Goal: Book appointment/travel/reservation

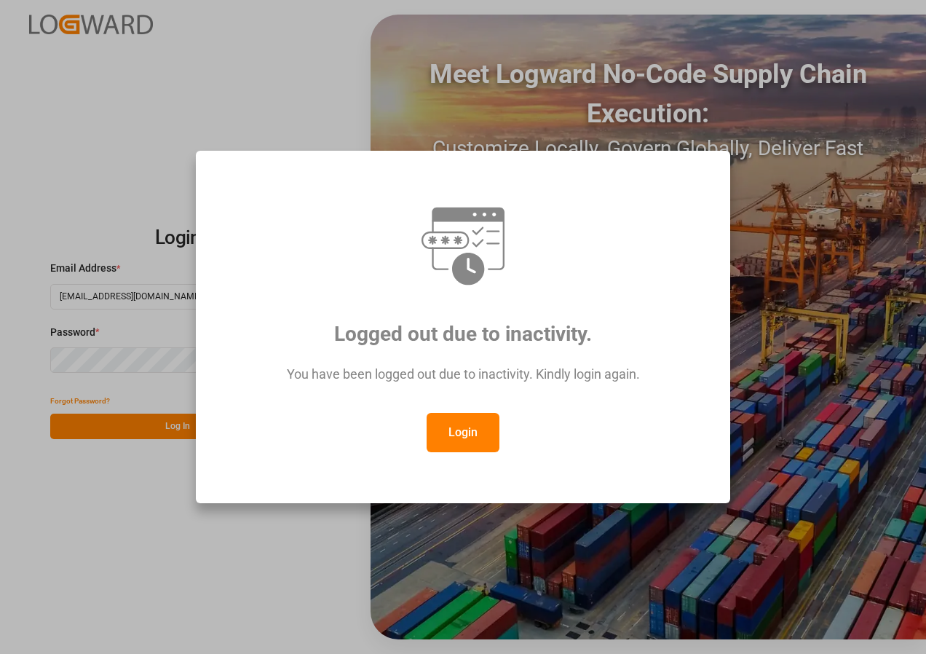
drag, startPoint x: 460, startPoint y: 435, endPoint x: 454, endPoint y: 424, distance: 13.0
click at [459, 435] on button "Login" at bounding box center [463, 432] width 73 height 39
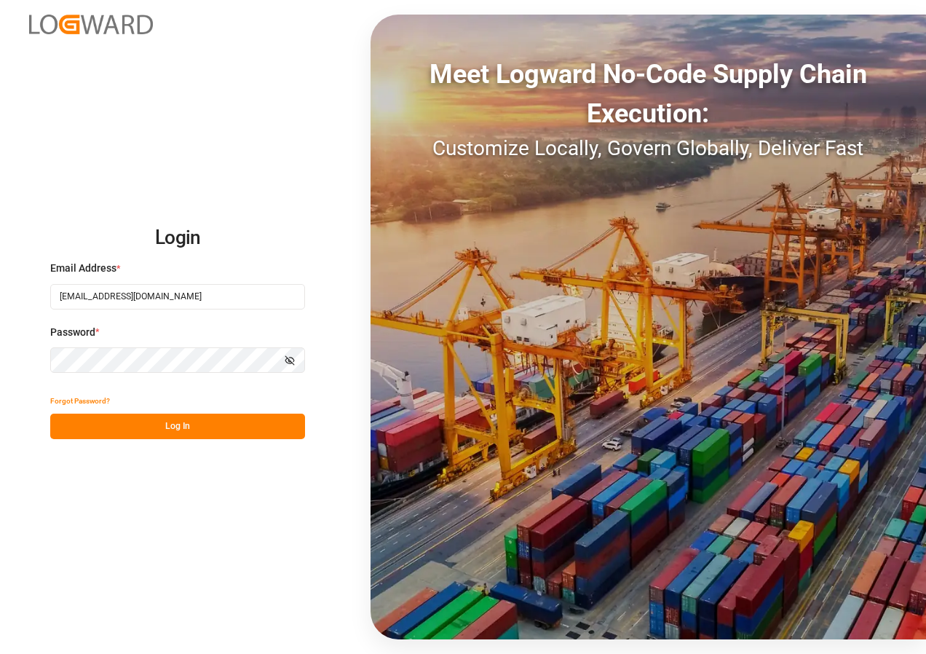
click at [170, 427] on button "Log In" at bounding box center [177, 425] width 255 height 25
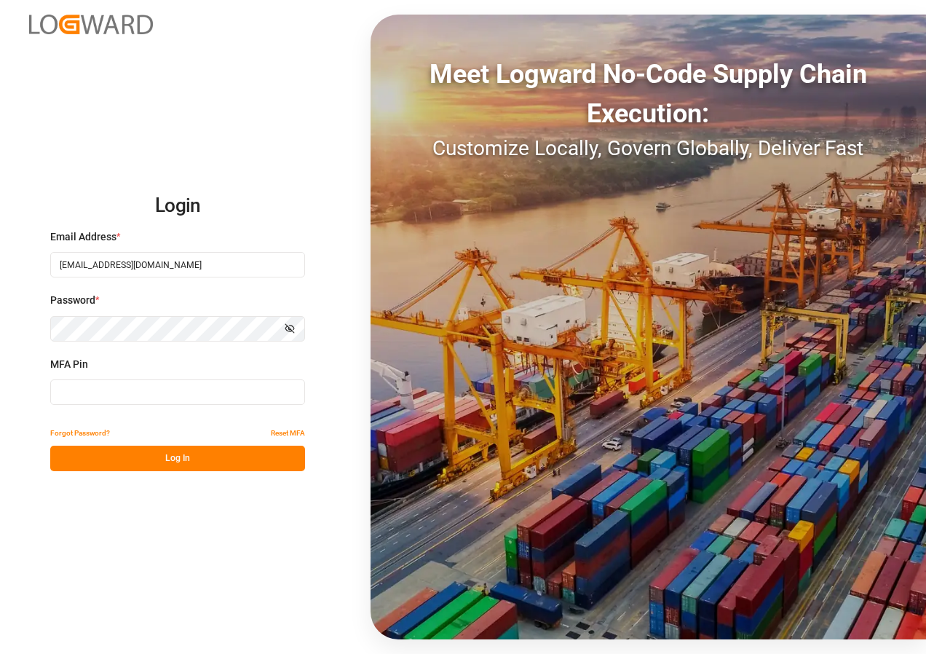
click at [181, 388] on input at bounding box center [177, 391] width 255 height 25
type input "117734"
click at [162, 451] on button "Log In" at bounding box center [177, 457] width 255 height 25
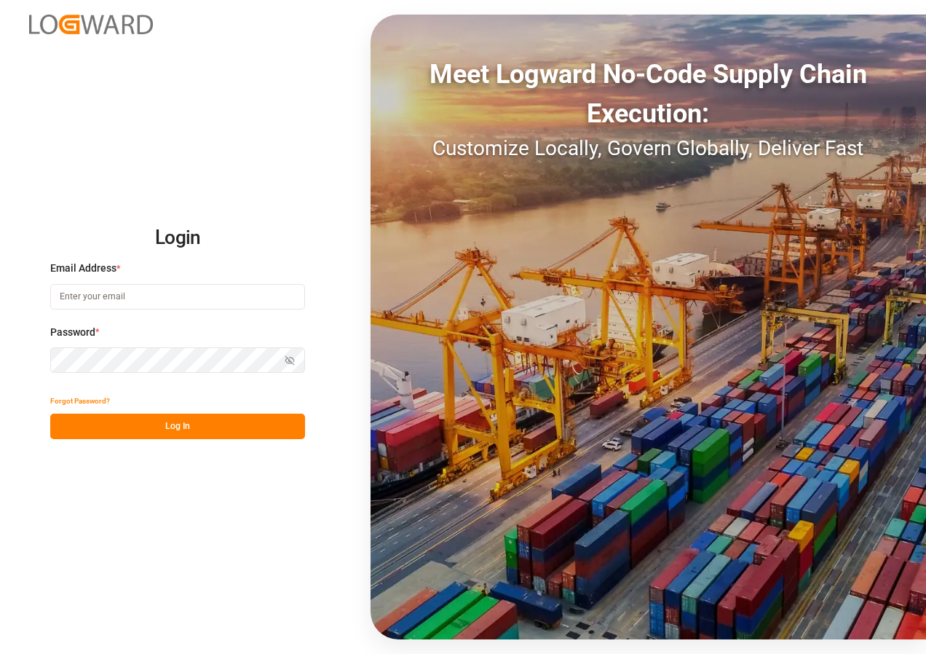
type input "[EMAIL_ADDRESS][DOMAIN_NAME]"
click at [157, 425] on button "Log In" at bounding box center [177, 425] width 255 height 25
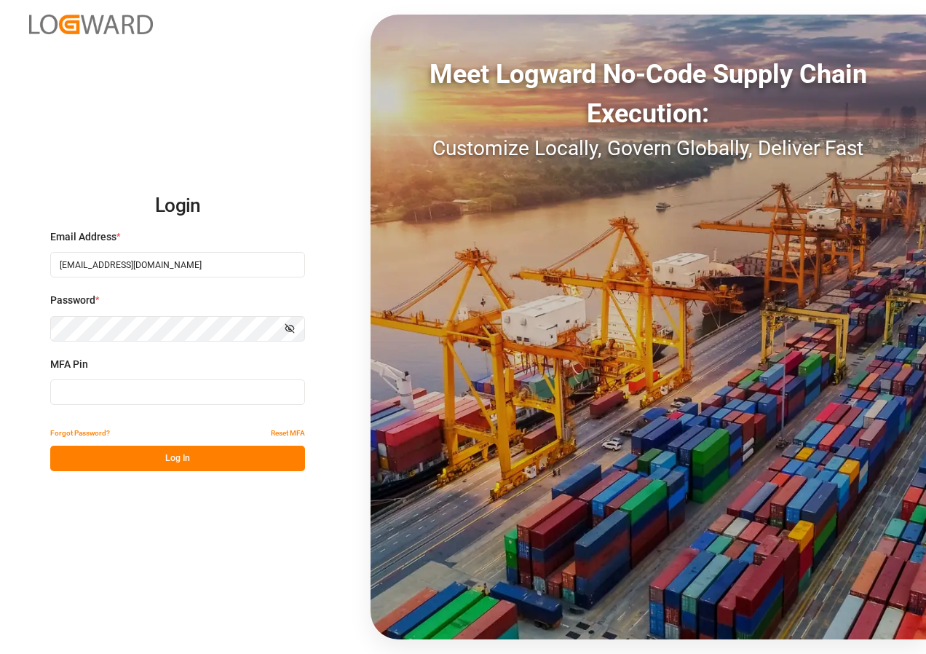
click at [92, 392] on input at bounding box center [177, 391] width 255 height 25
type input "959830"
click at [147, 460] on button "Log In" at bounding box center [177, 457] width 255 height 25
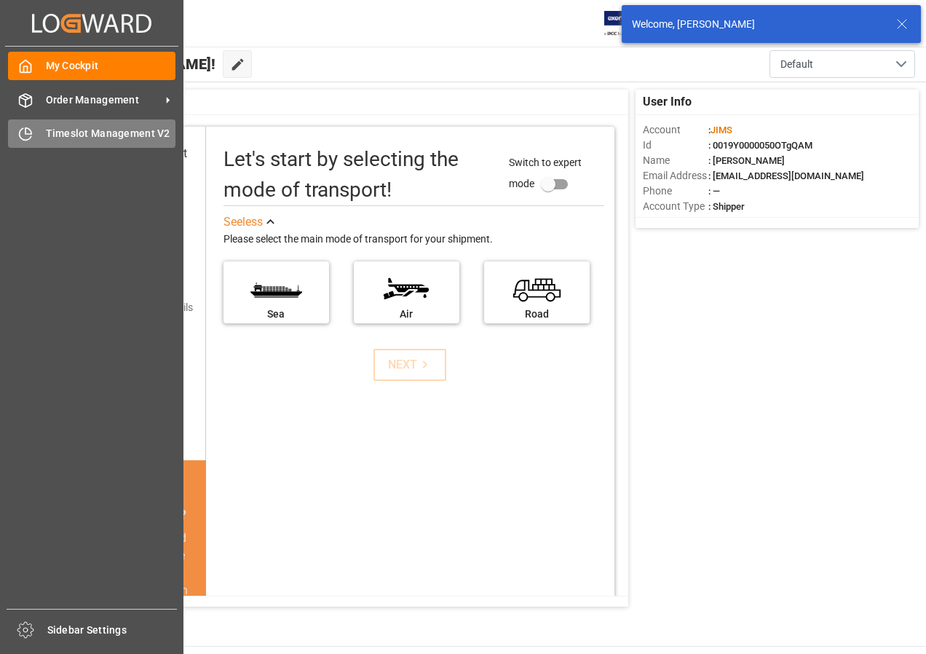
click at [70, 133] on span "Timeslot Management V2" at bounding box center [111, 133] width 130 height 15
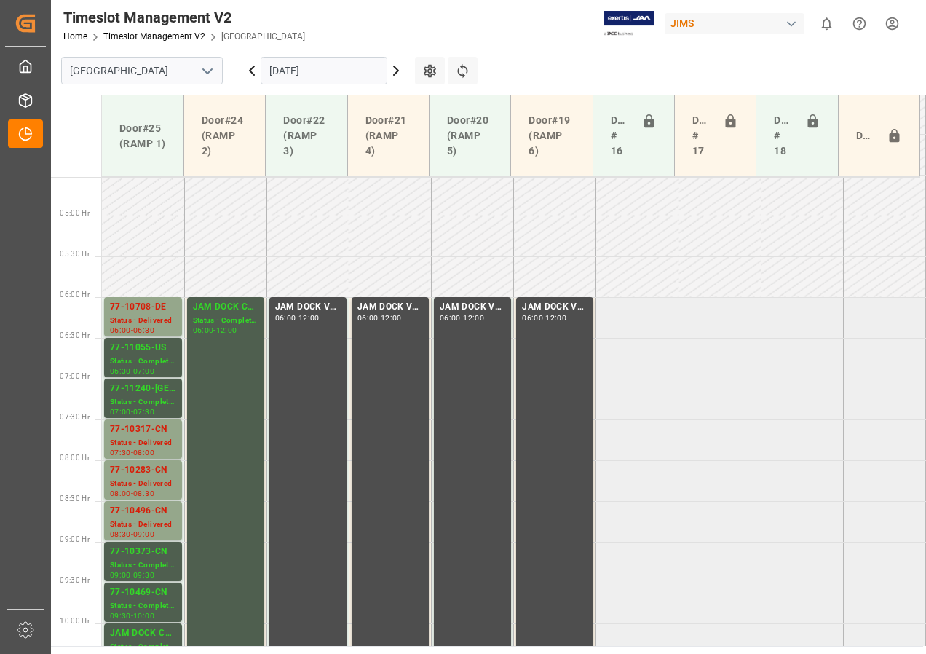
scroll to position [362, 0]
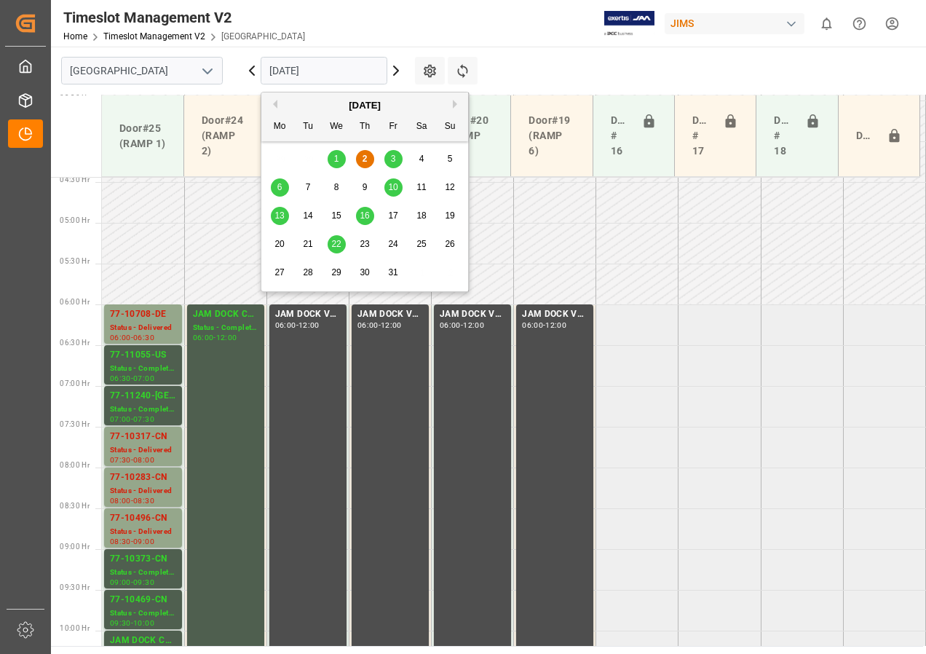
click at [365, 72] on input "[DATE]" at bounding box center [324, 71] width 127 height 28
click at [392, 156] on span "3" at bounding box center [393, 159] width 5 height 10
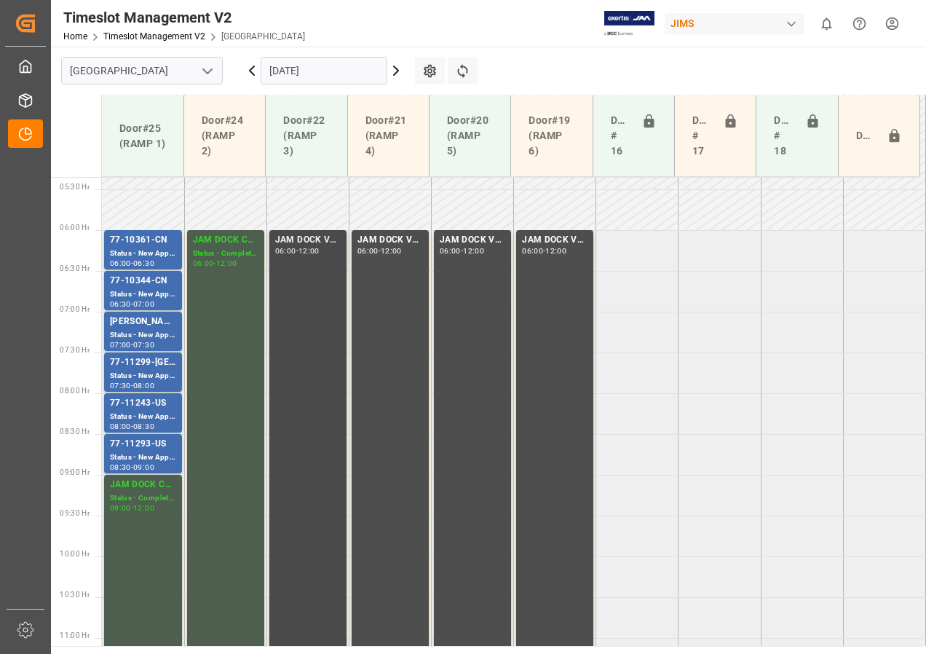
scroll to position [435, 0]
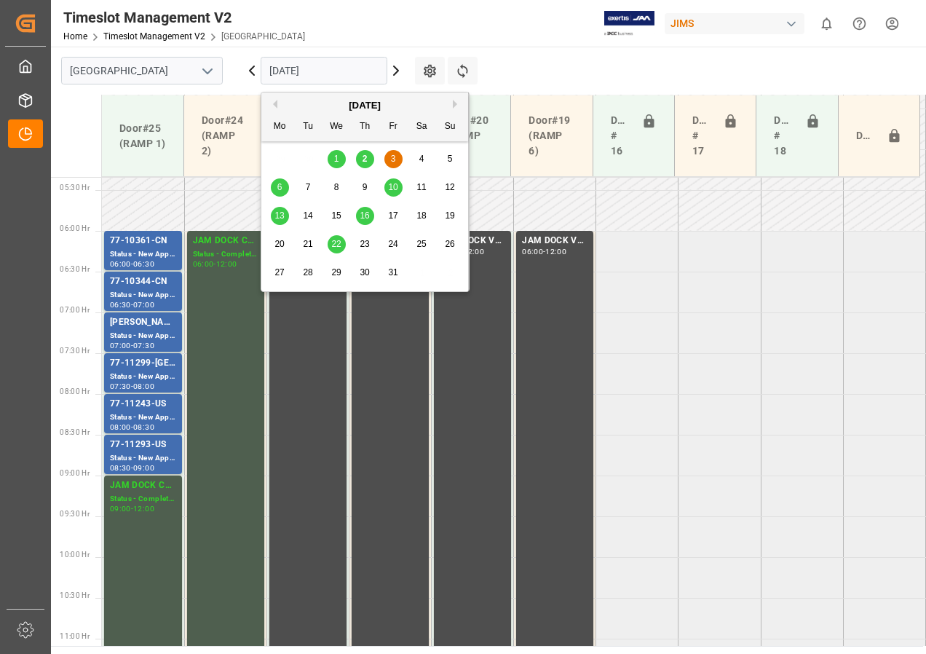
click at [325, 77] on input "[DATE]" at bounding box center [324, 71] width 127 height 28
click at [281, 186] on span "6" at bounding box center [279, 187] width 5 height 10
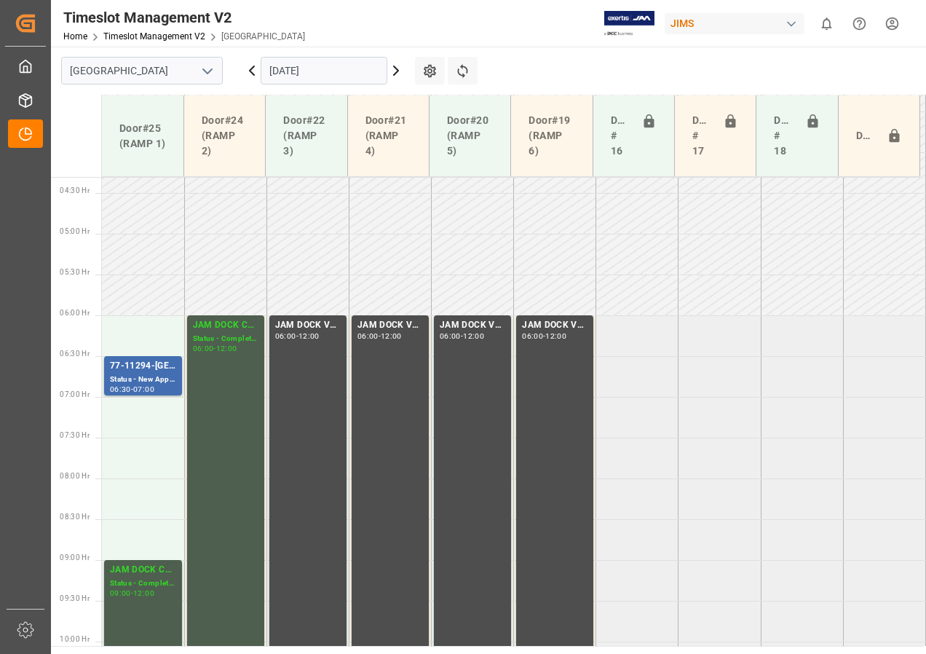
scroll to position [349, 0]
click at [148, 369] on div "77-11294-[GEOGRAPHIC_DATA]" at bounding box center [143, 367] width 66 height 15
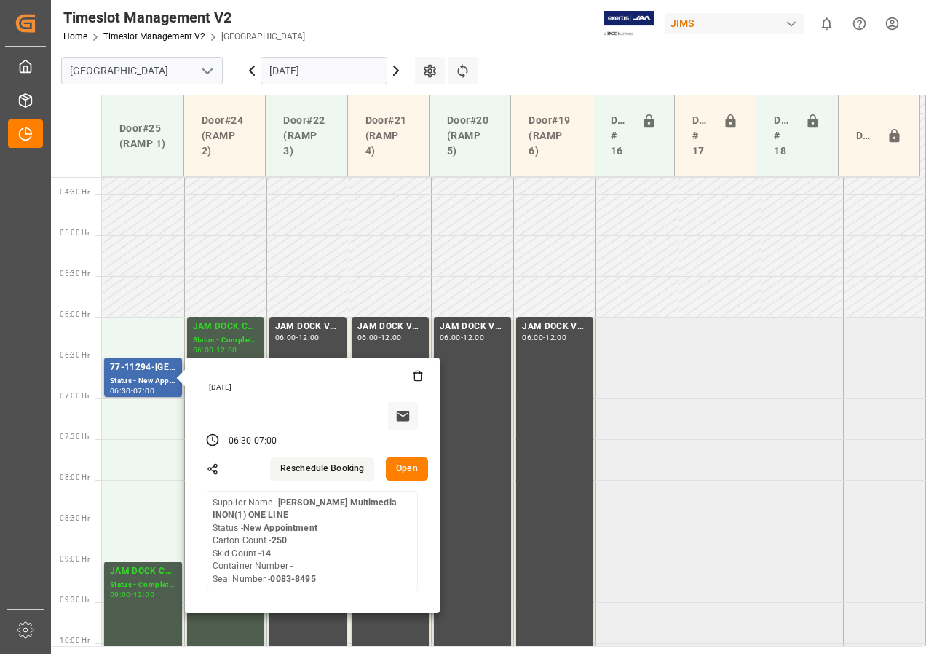
click at [403, 469] on button "Open" at bounding box center [407, 468] width 42 height 23
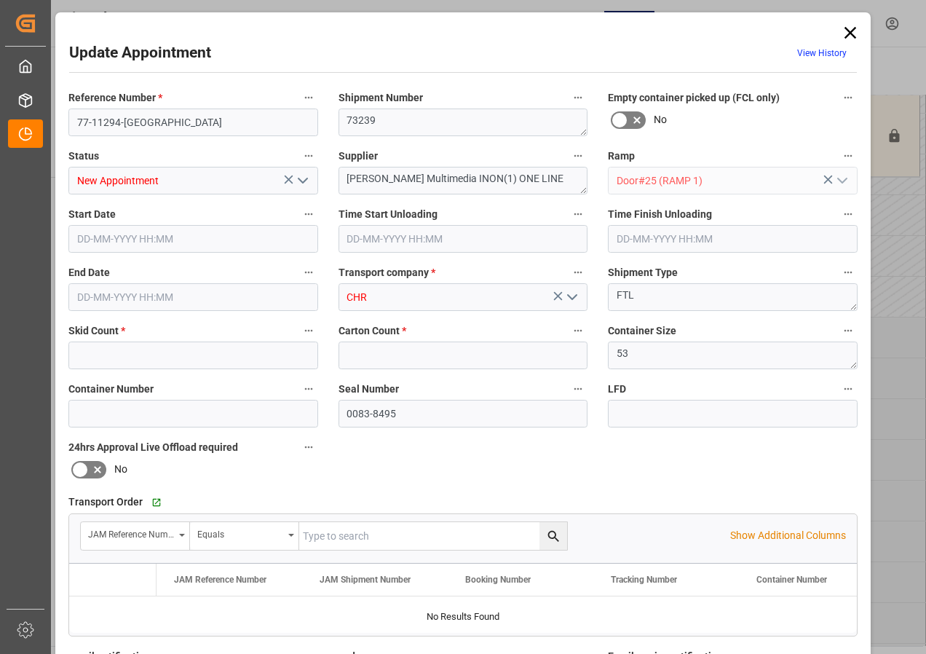
type input "14"
type input "250"
type input "[DATE] 06:30"
type input "[DATE] 07:00"
type input "[DATE] 13:23"
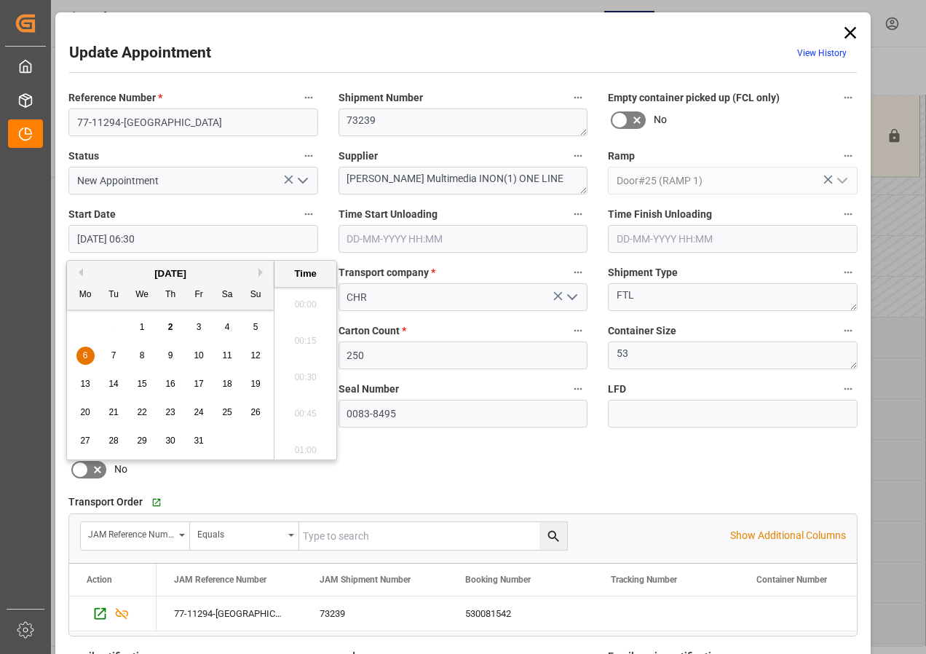
click at [115, 239] on input "[DATE] 06:30" at bounding box center [193, 239] width 250 height 28
click at [87, 354] on span "6" at bounding box center [85, 355] width 5 height 10
click at [298, 296] on li "06:00" at bounding box center [305, 300] width 62 height 36
type input "[DATE] 06:00"
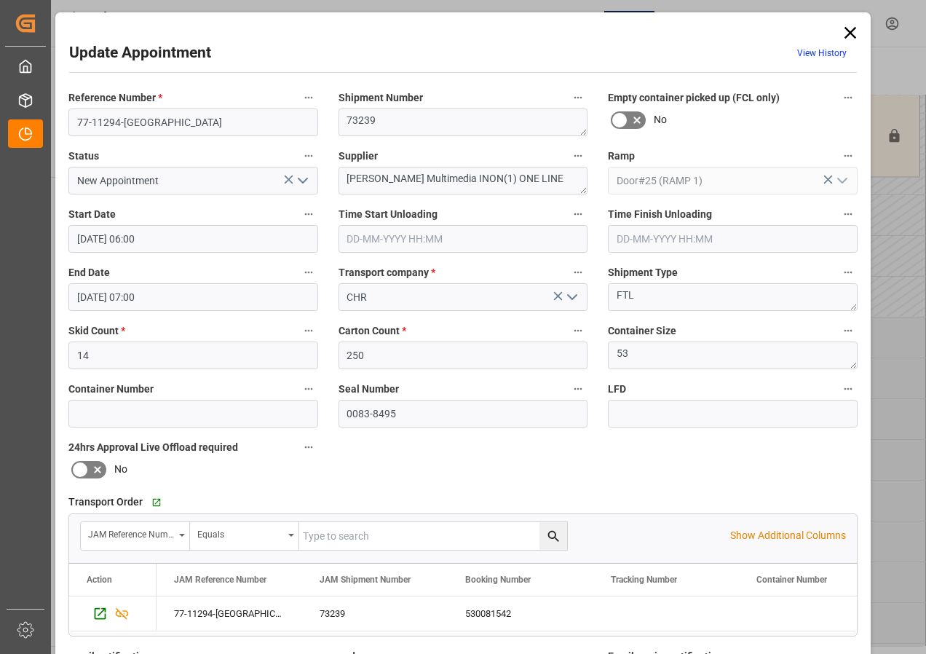
click at [74, 295] on input "[DATE] 07:00" at bounding box center [193, 297] width 250 height 28
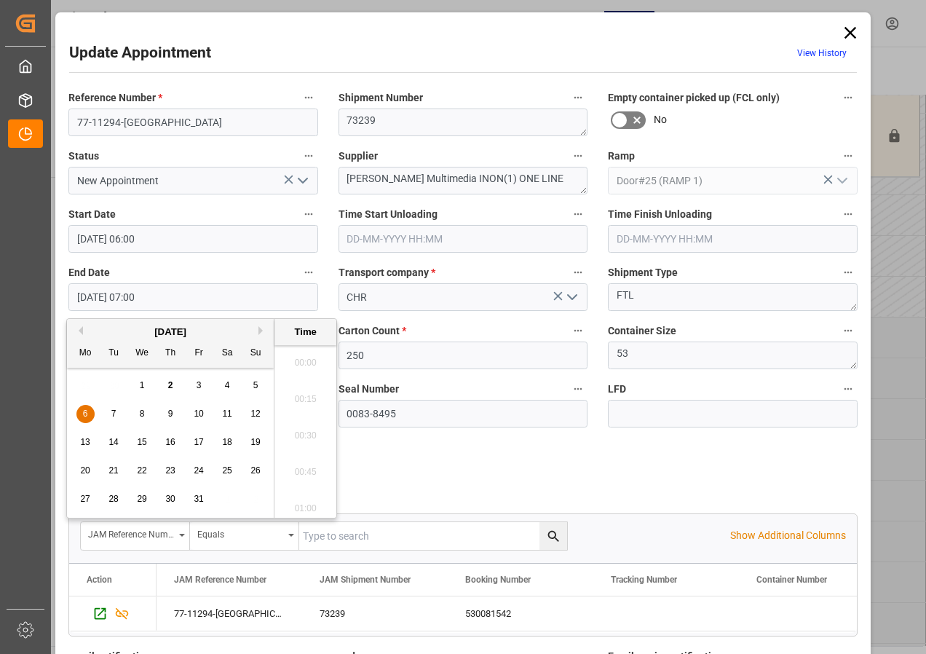
scroll to position [951, 0]
click at [81, 408] on div "6" at bounding box center [85, 413] width 18 height 17
click at [297, 355] on li "06:30" at bounding box center [305, 358] width 62 height 36
type input "[DATE] 06:30"
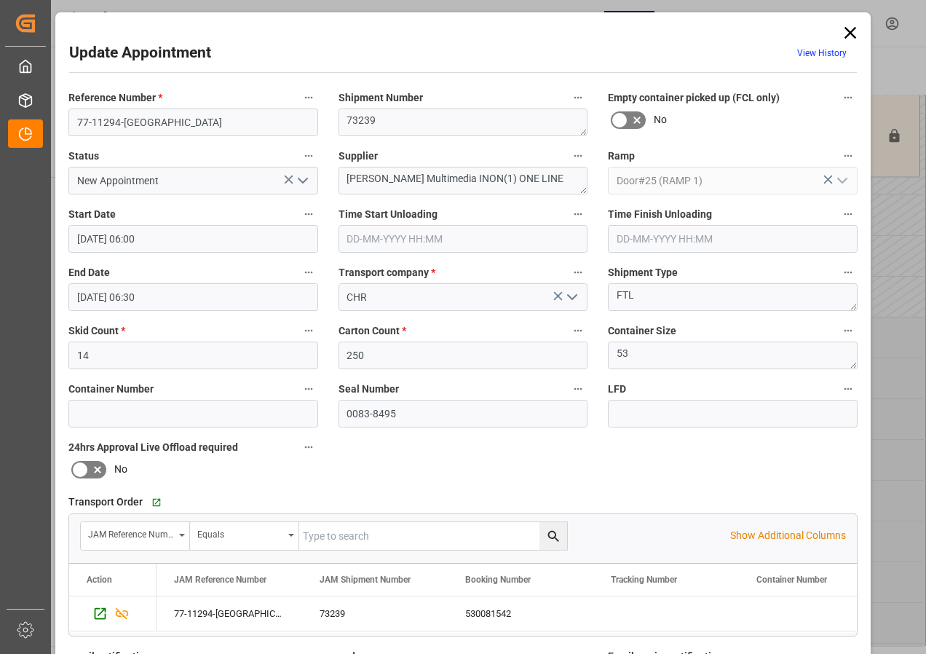
scroll to position [231, 0]
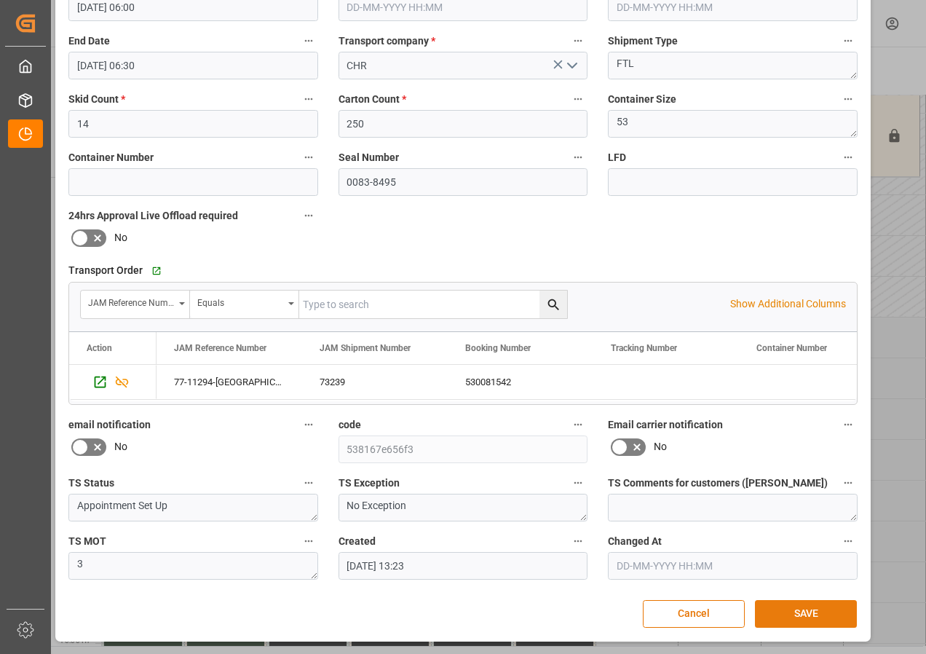
click at [791, 615] on button "SAVE" at bounding box center [806, 614] width 102 height 28
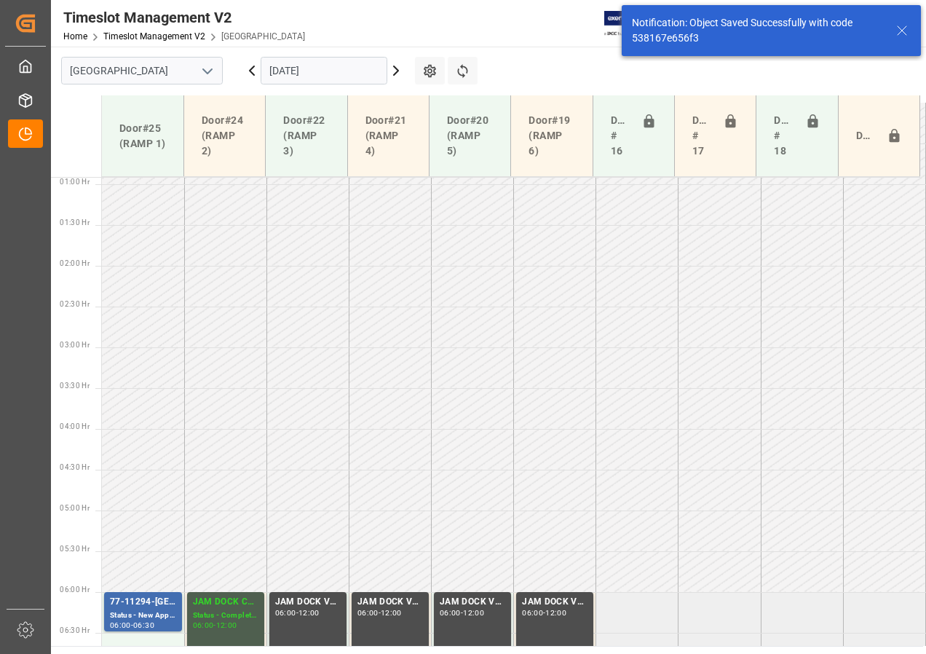
scroll to position [429, 0]
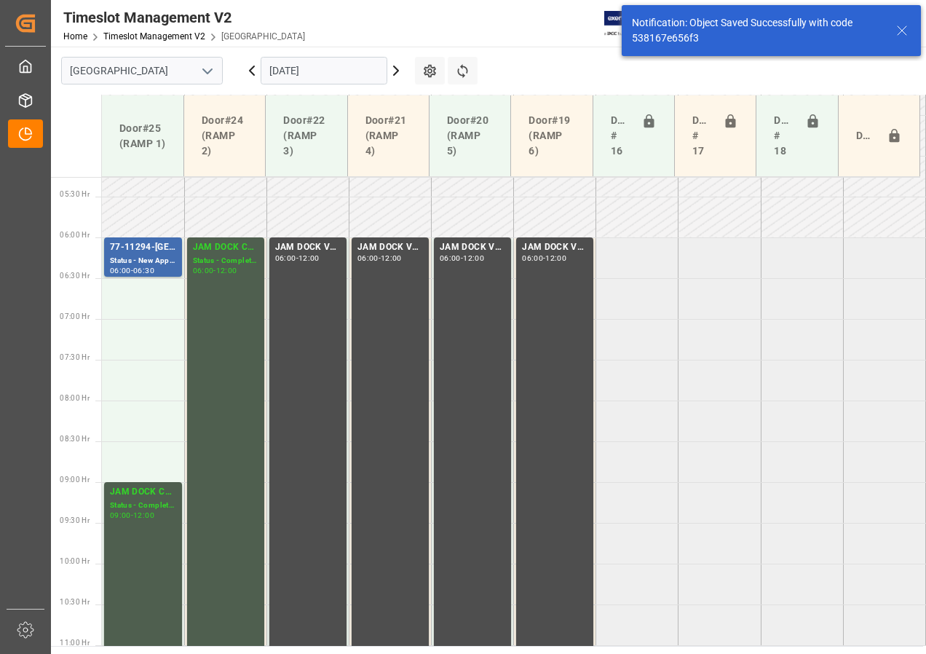
click at [303, 70] on input "[DATE]" at bounding box center [324, 71] width 127 height 28
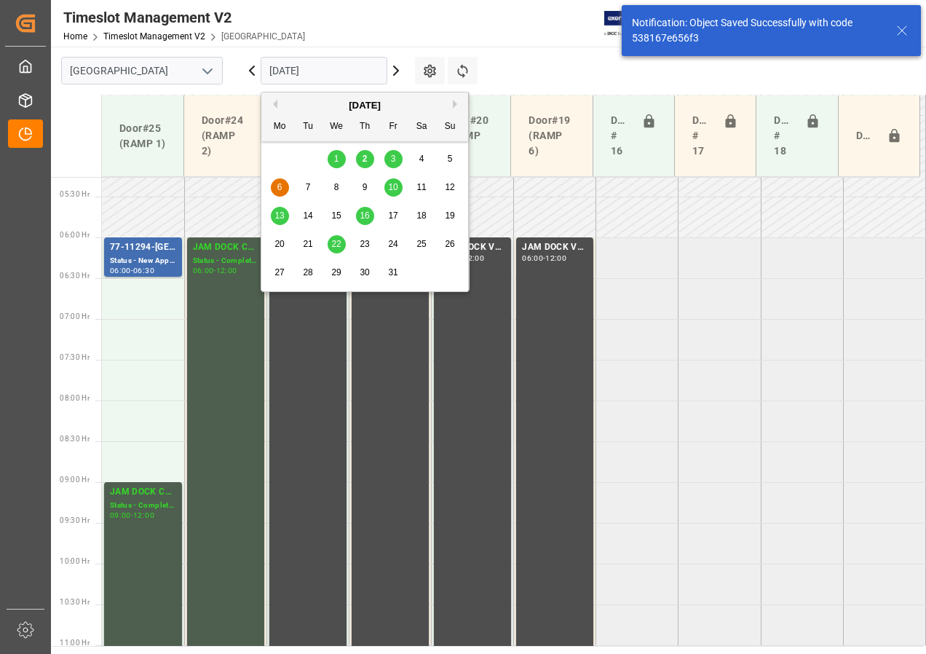
click at [306, 189] on span "7" at bounding box center [308, 187] width 5 height 10
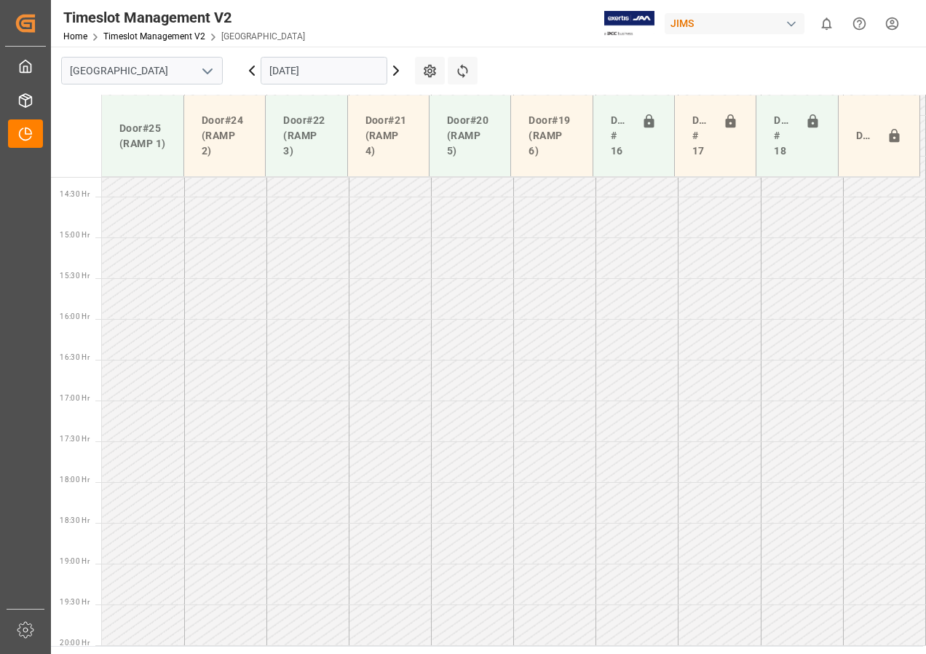
scroll to position [873, 0]
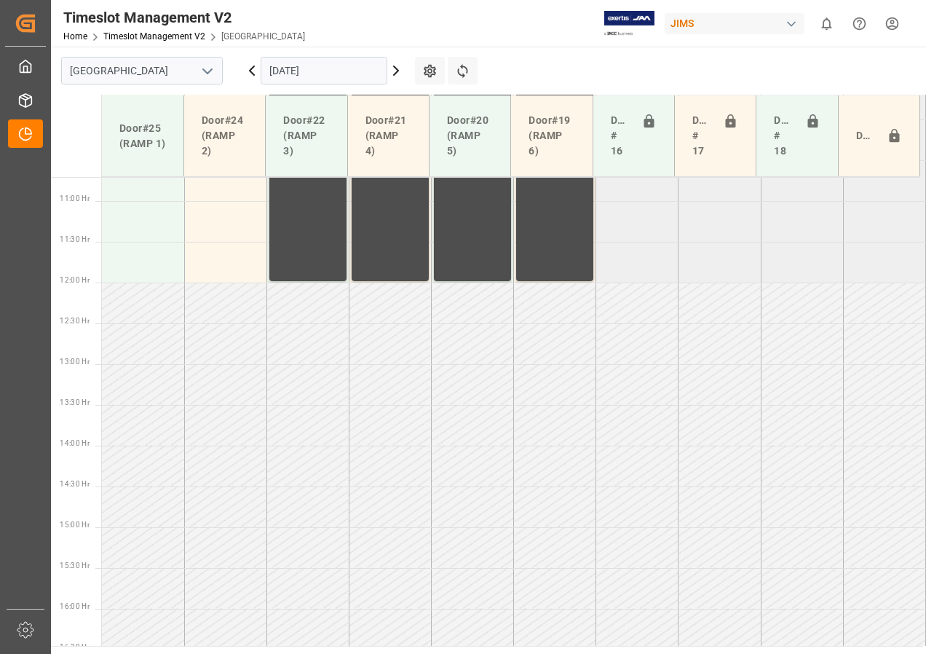
click at [283, 72] on input "[DATE]" at bounding box center [324, 71] width 127 height 28
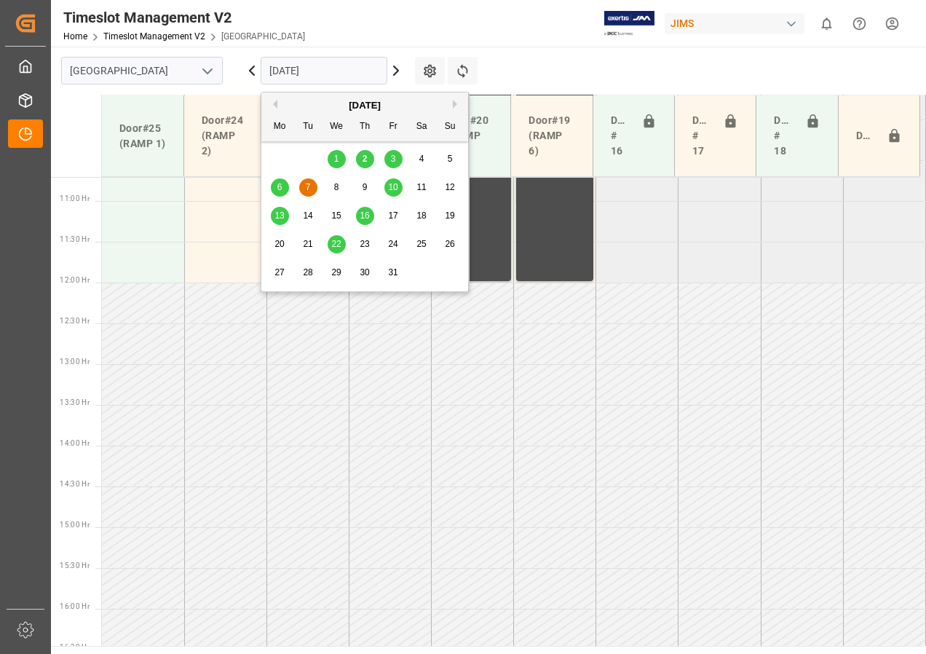
click at [391, 187] on span "10" at bounding box center [392, 187] width 9 height 10
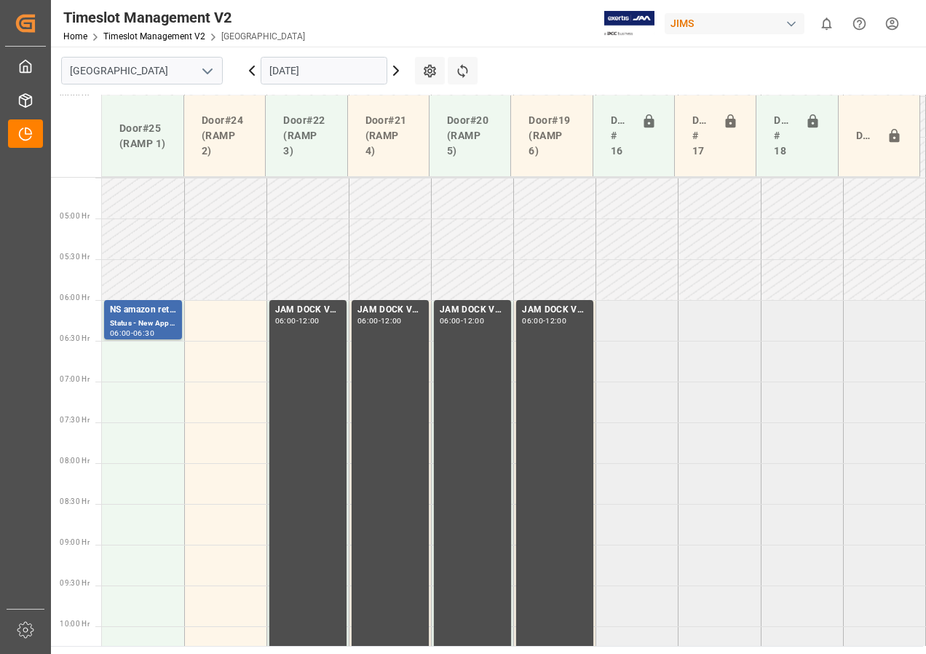
scroll to position [349, 0]
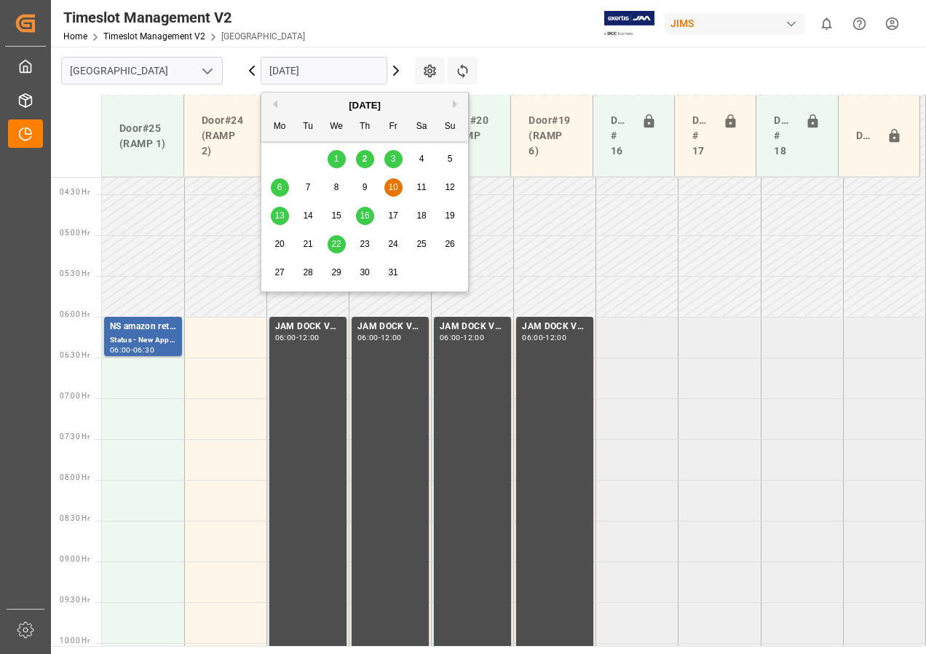
click at [323, 74] on input "[DATE]" at bounding box center [324, 71] width 127 height 28
click at [277, 186] on span "6" at bounding box center [279, 187] width 5 height 10
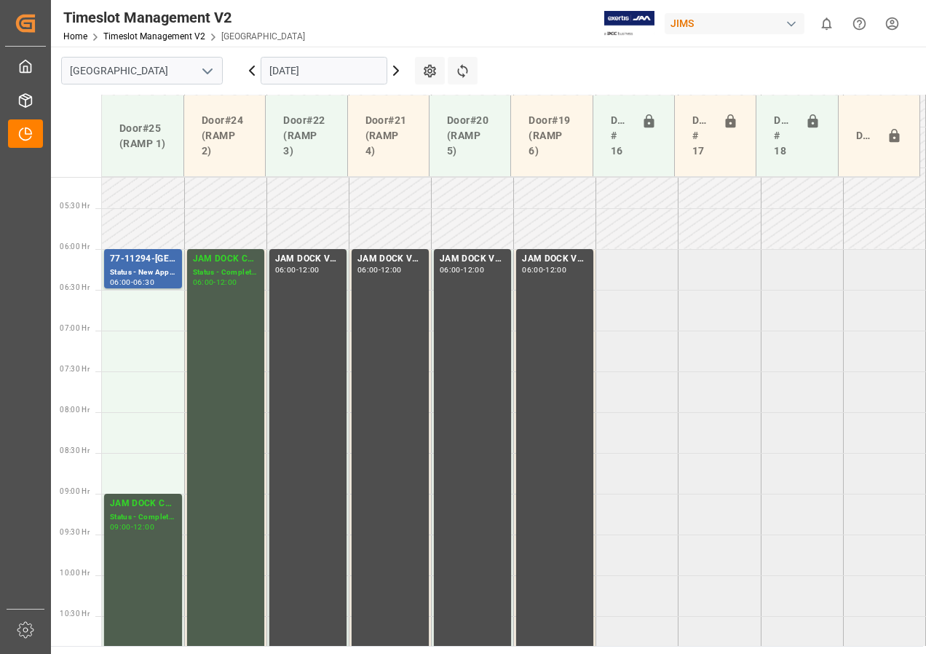
scroll to position [362, 0]
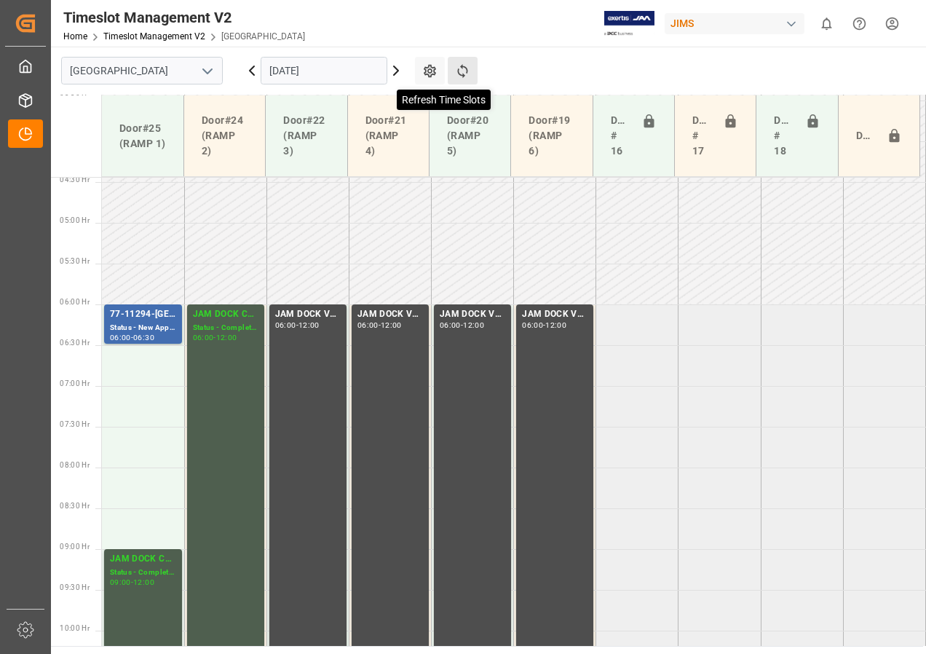
click at [459, 68] on icon at bounding box center [462, 70] width 15 height 15
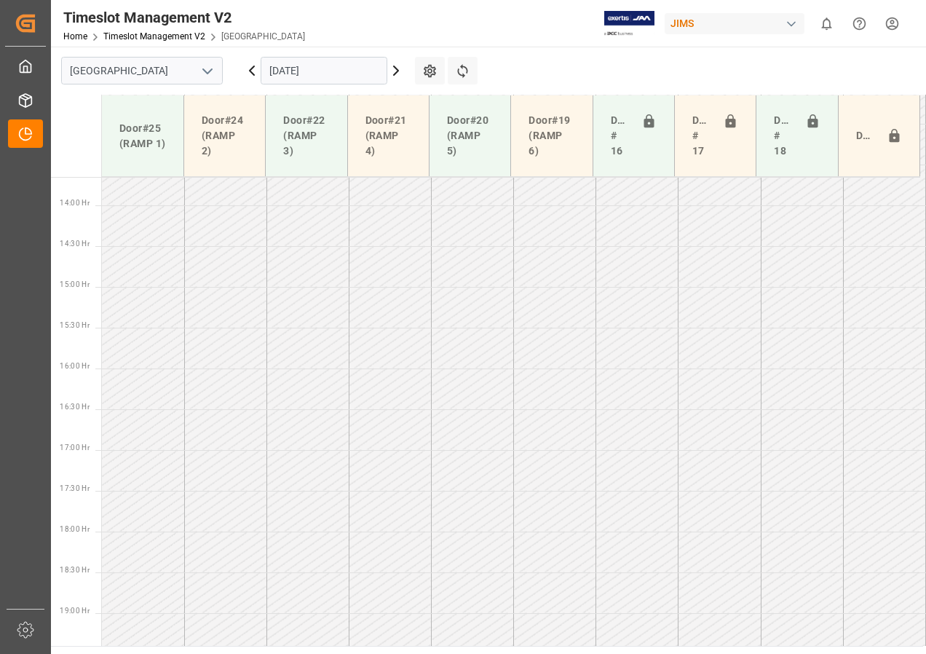
scroll to position [1244, 0]
click at [308, 76] on input "[DATE]" at bounding box center [324, 71] width 127 height 28
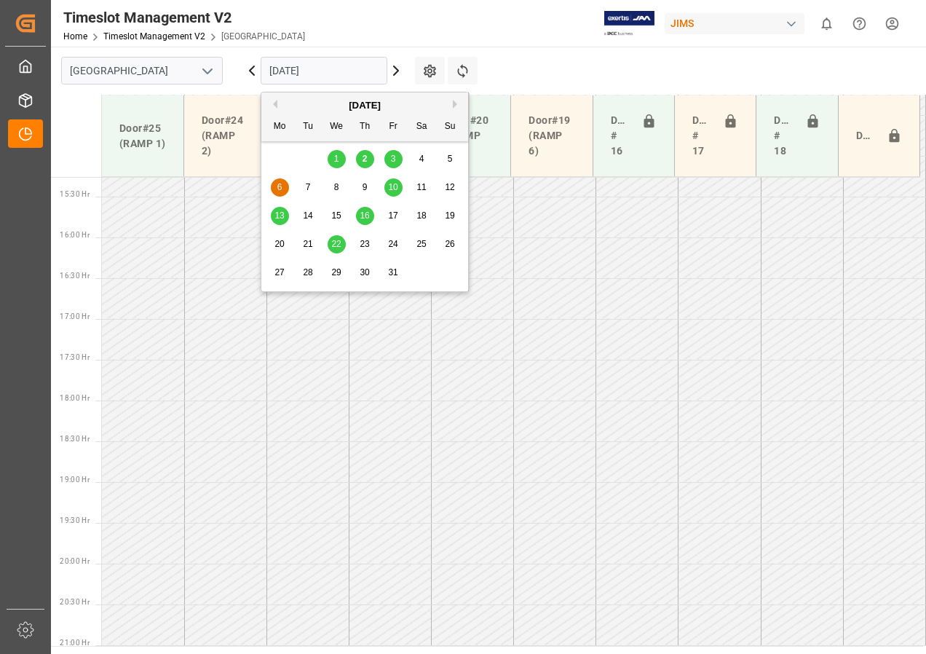
click at [306, 187] on span "7" at bounding box center [308, 187] width 5 height 10
